Goal: Information Seeking & Learning: Learn about a topic

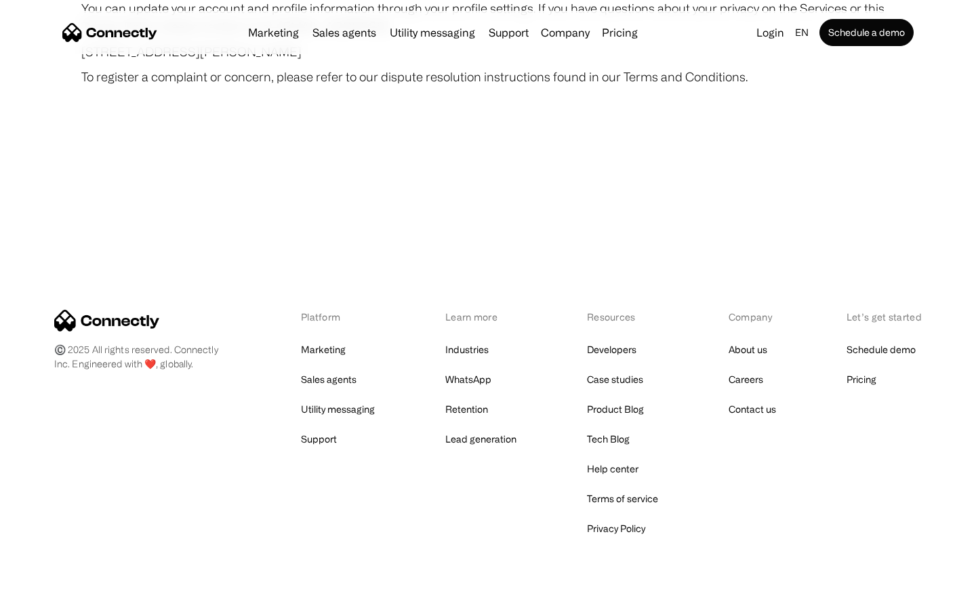
scroll to position [7887, 0]
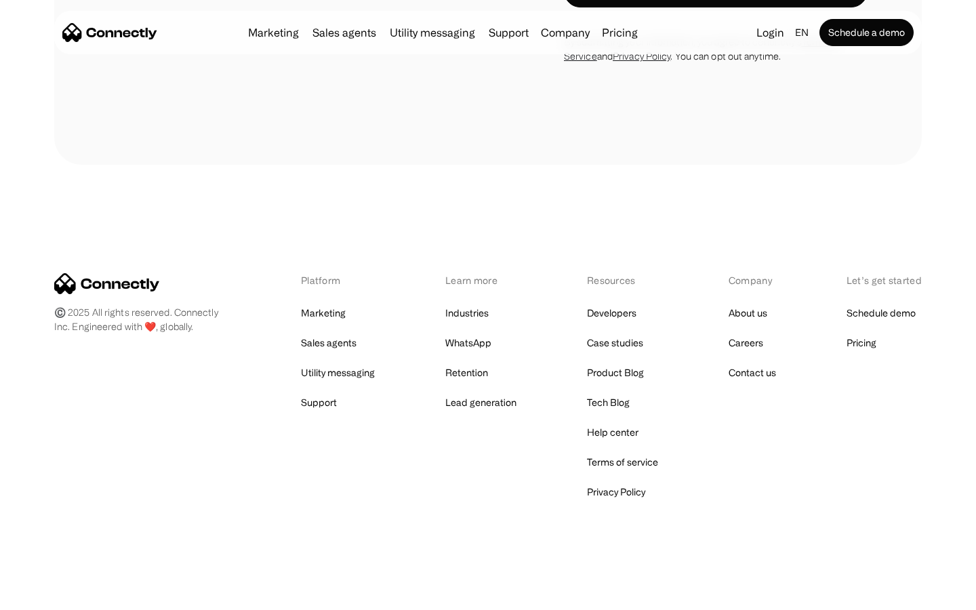
scroll to position [918, 0]
